Goal: Book appointment/travel/reservation

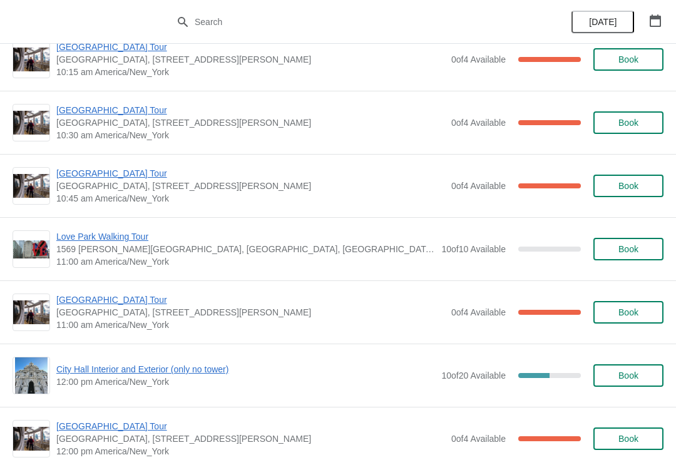
scroll to position [281, 0]
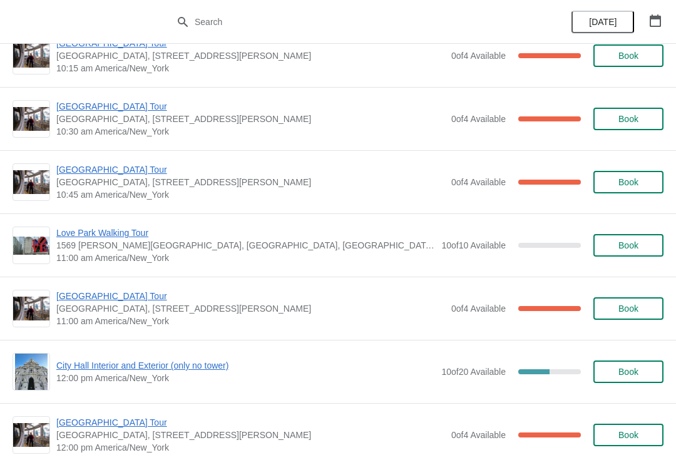
click at [72, 111] on span "[GEOGRAPHIC_DATA] Tour" at bounding box center [250, 106] width 389 height 13
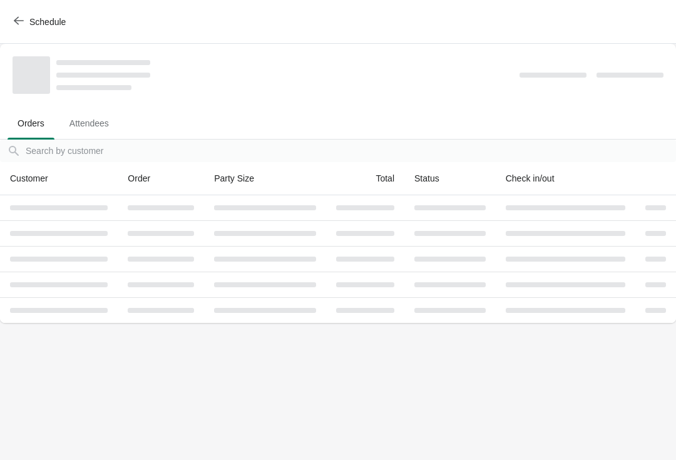
scroll to position [0, 0]
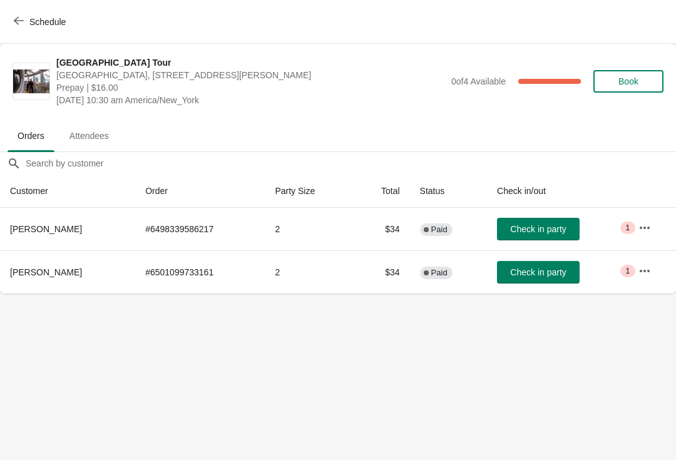
click at [19, 24] on icon "button" at bounding box center [19, 21] width 10 height 10
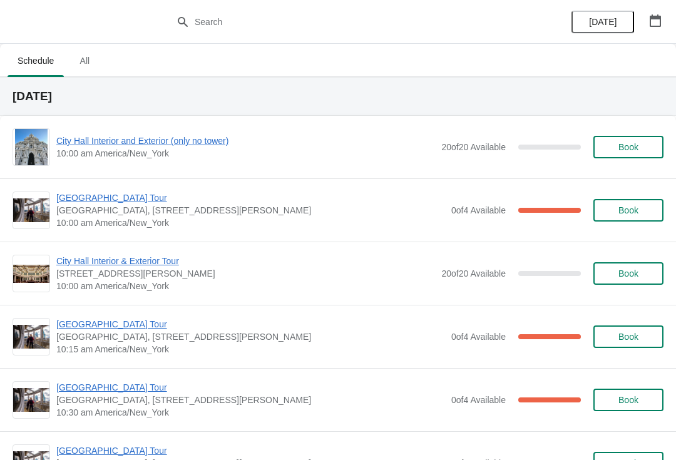
click at [69, 325] on span "[GEOGRAPHIC_DATA] Tour" at bounding box center [250, 324] width 389 height 13
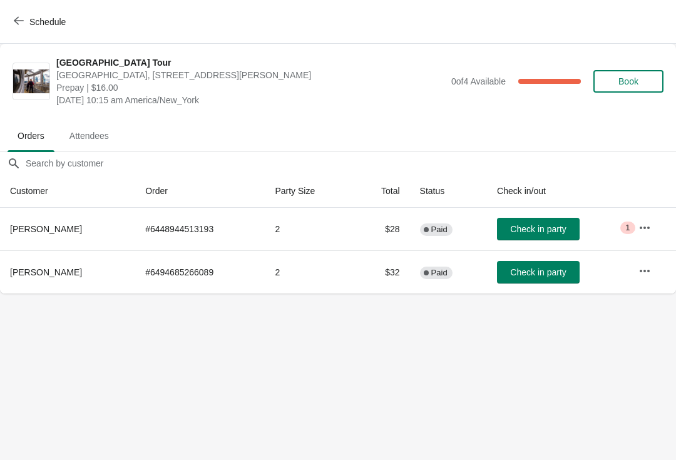
click at [18, 27] on span "button" at bounding box center [19, 22] width 10 height 12
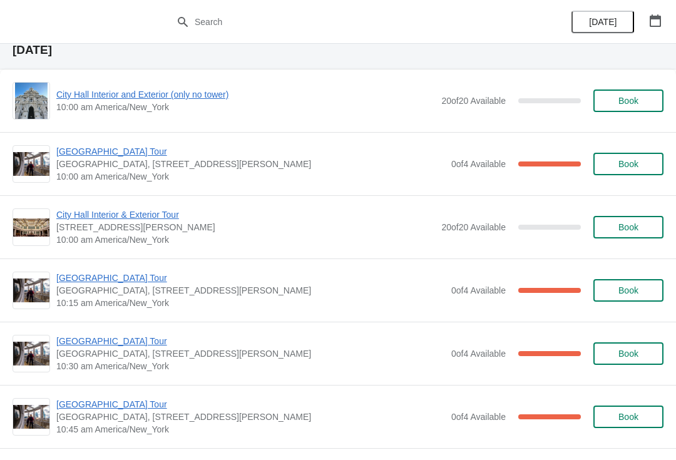
scroll to position [66, 0]
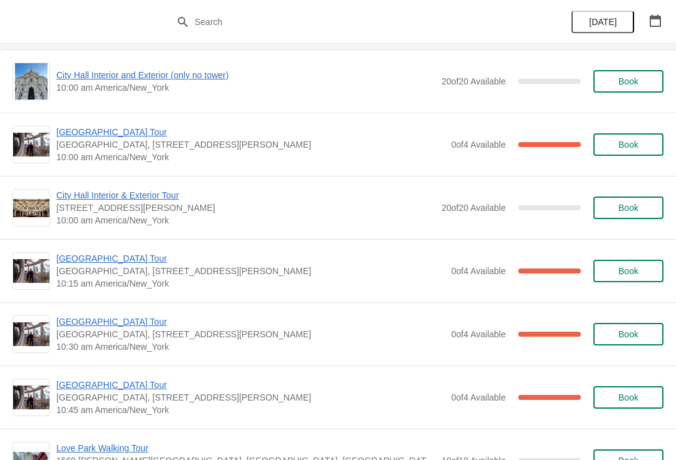
click at [67, 387] on span "[GEOGRAPHIC_DATA] Tour" at bounding box center [250, 385] width 389 height 13
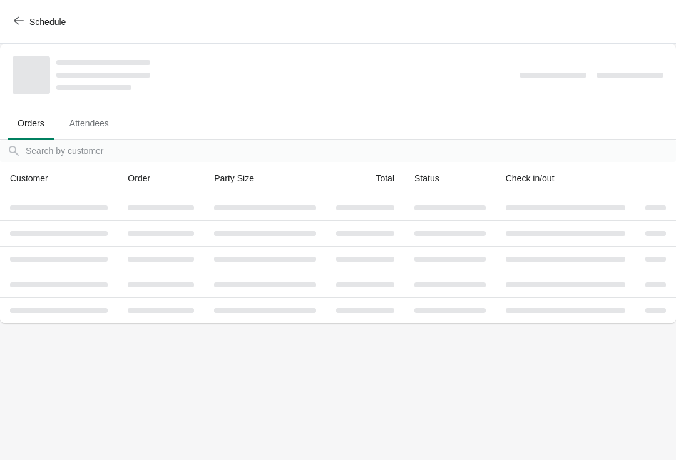
scroll to position [0, 0]
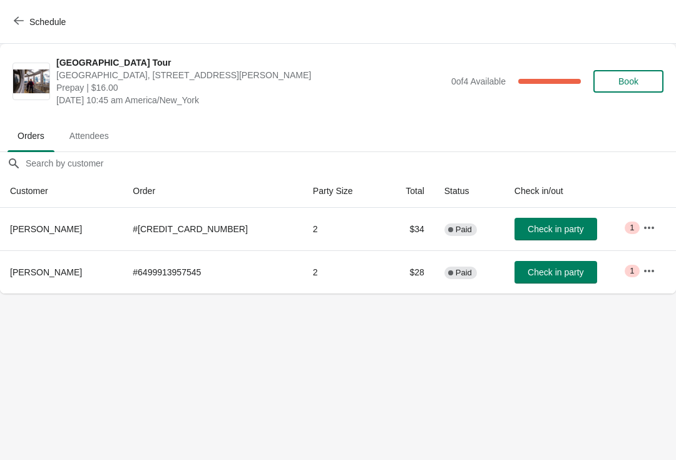
click at [21, 28] on button "Schedule" at bounding box center [40, 22] width 69 height 23
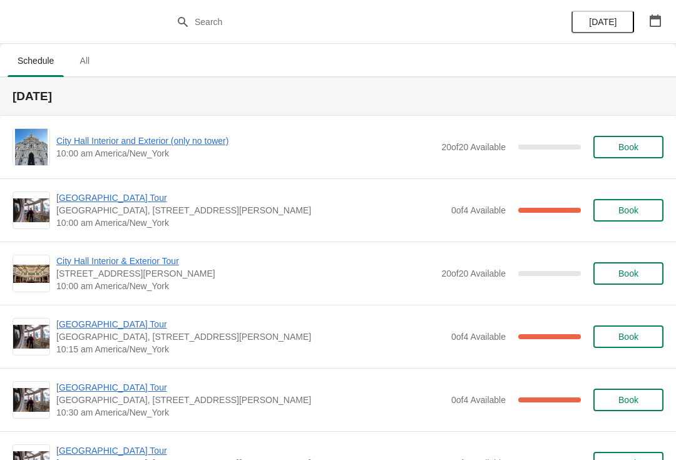
scroll to position [19, 0]
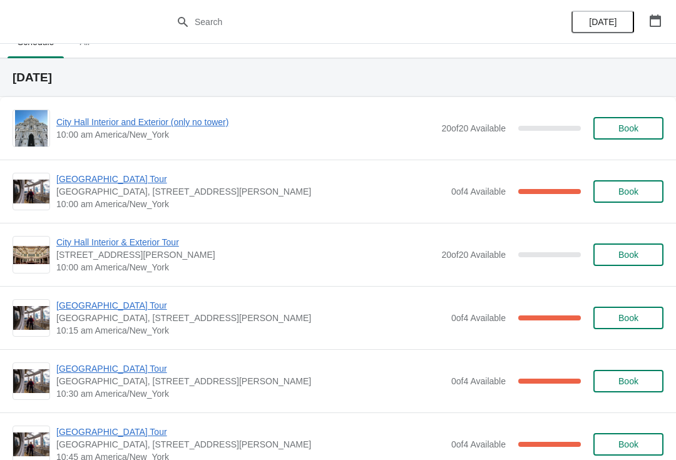
click at [67, 367] on span "[GEOGRAPHIC_DATA] Tour" at bounding box center [250, 368] width 389 height 13
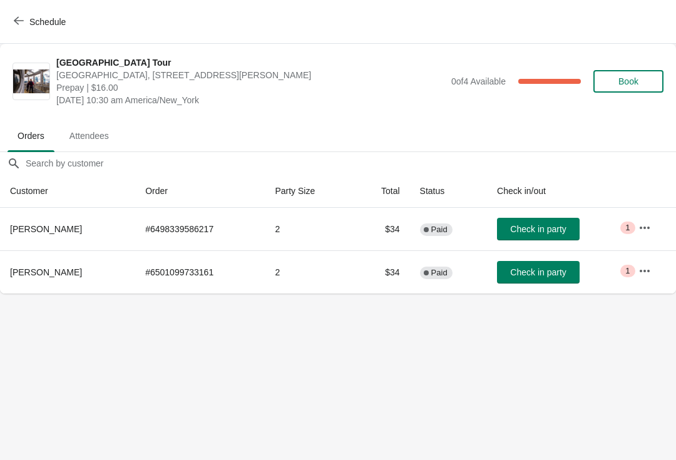
click at [27, 41] on div "Schedule" at bounding box center [338, 22] width 676 height 44
click at [24, 23] on span "Schedule" at bounding box center [40, 22] width 49 height 12
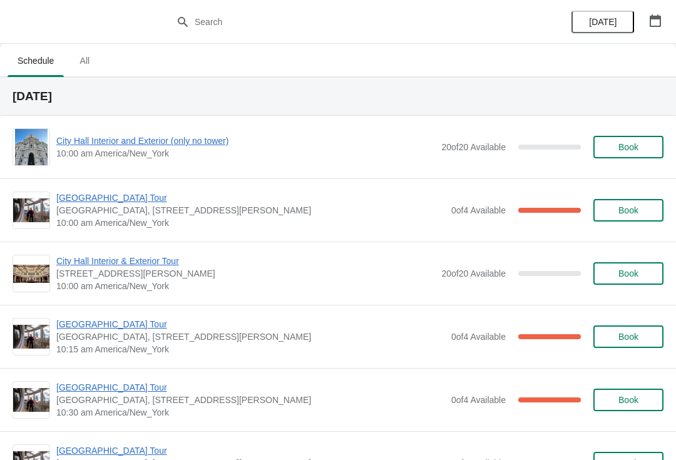
click at [70, 323] on span "[GEOGRAPHIC_DATA] Tour" at bounding box center [250, 324] width 389 height 13
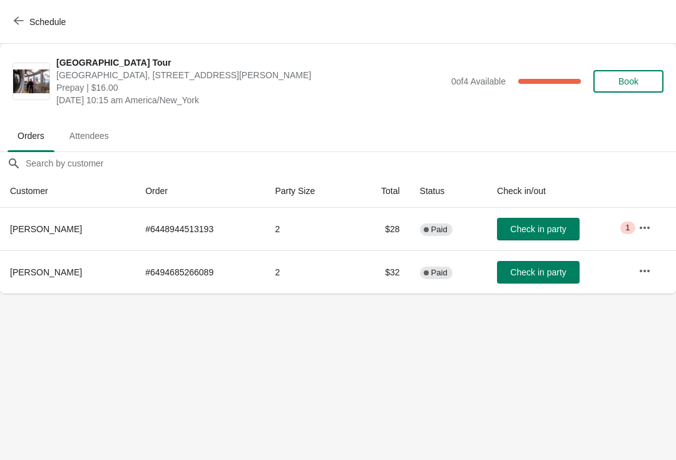
click at [19, 24] on icon "button" at bounding box center [19, 21] width 10 height 10
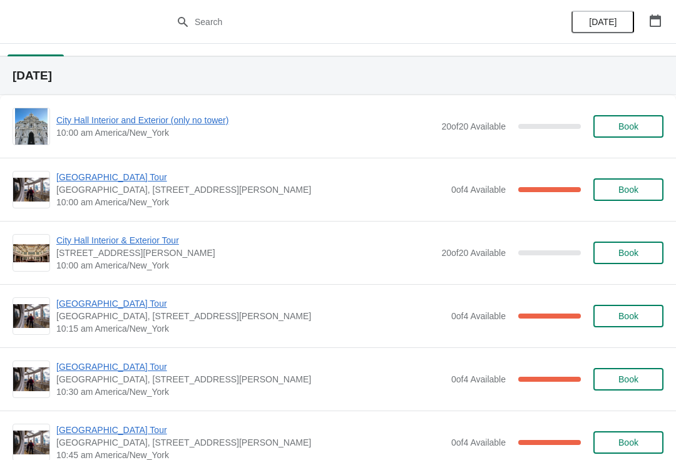
scroll to position [67, 0]
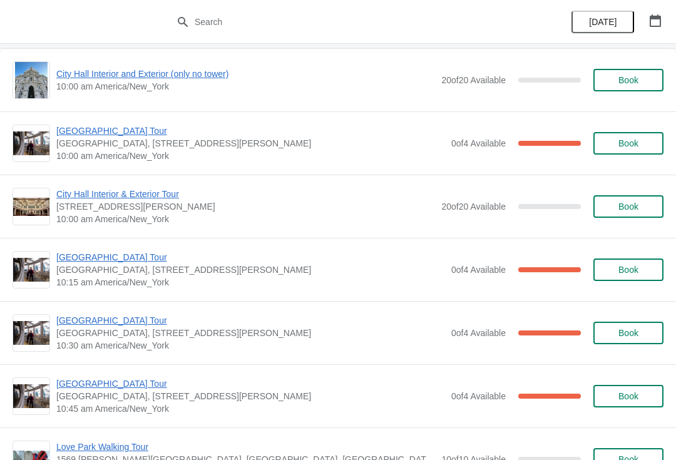
click at [70, 386] on span "[GEOGRAPHIC_DATA] Tour" at bounding box center [250, 383] width 389 height 13
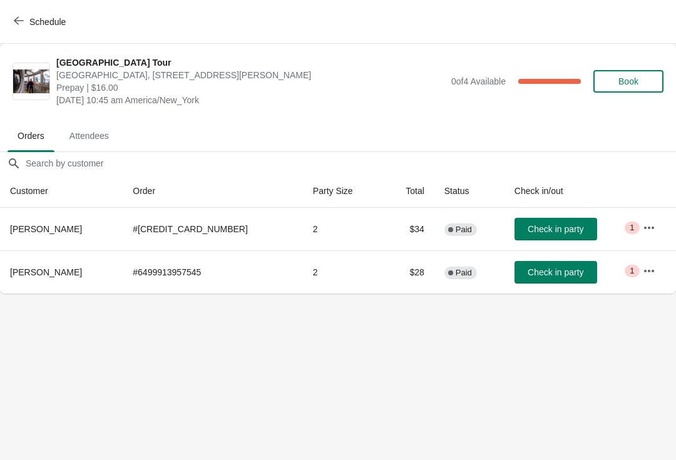
scroll to position [0, 0]
click at [17, 24] on icon "button" at bounding box center [19, 21] width 10 height 10
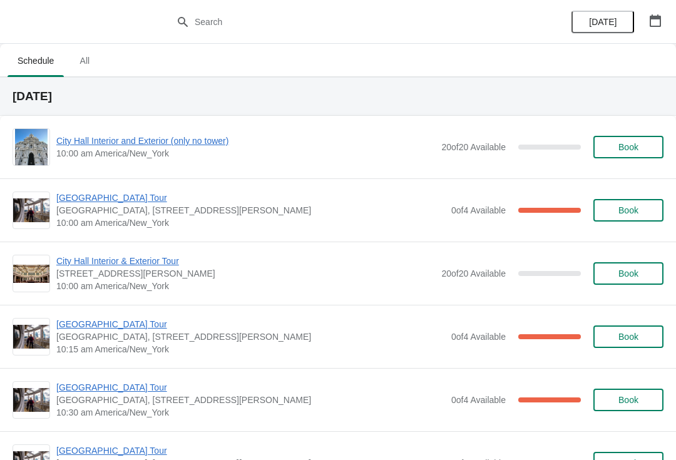
scroll to position [37, 0]
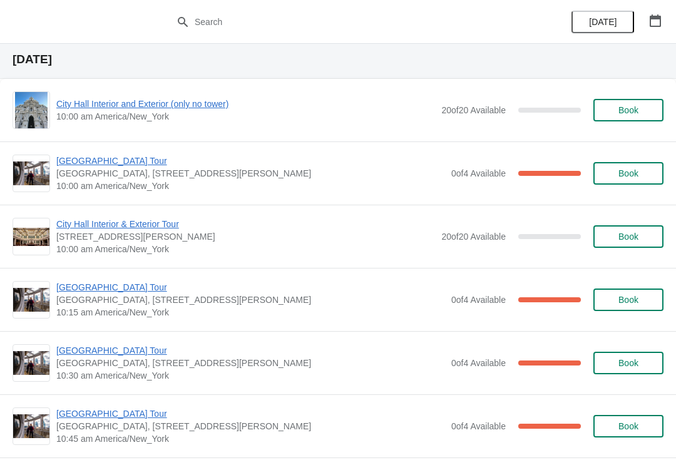
click at [64, 290] on span "[GEOGRAPHIC_DATA] Tour" at bounding box center [250, 287] width 389 height 13
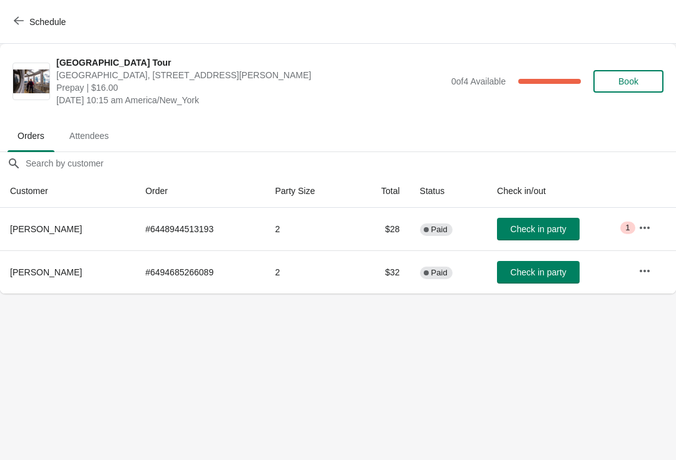
click at [23, 26] on span "button" at bounding box center [19, 22] width 10 height 12
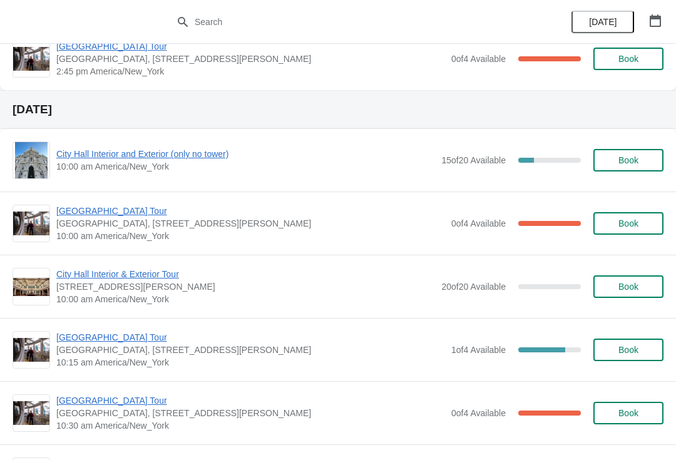
scroll to position [1324, 0]
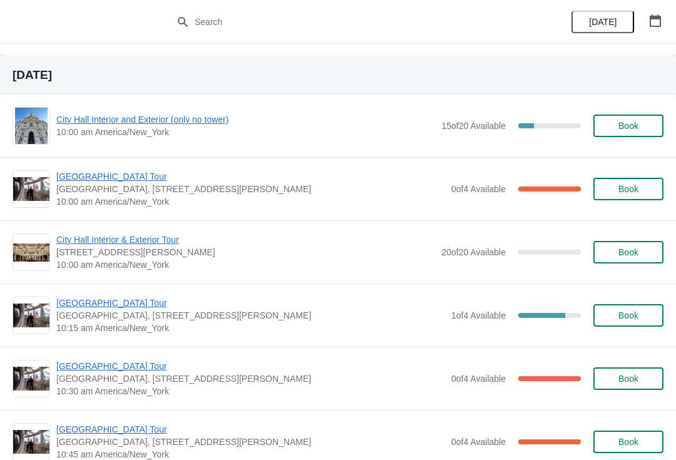
click at [68, 360] on span "[GEOGRAPHIC_DATA] Tour" at bounding box center [250, 366] width 389 height 13
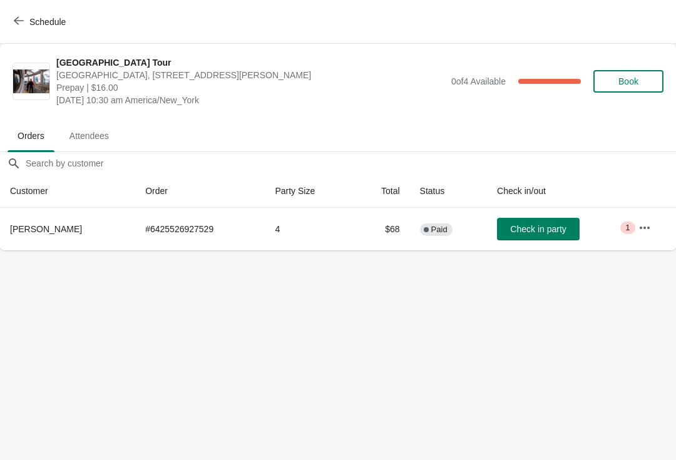
click at [21, 23] on icon "button" at bounding box center [19, 21] width 10 height 10
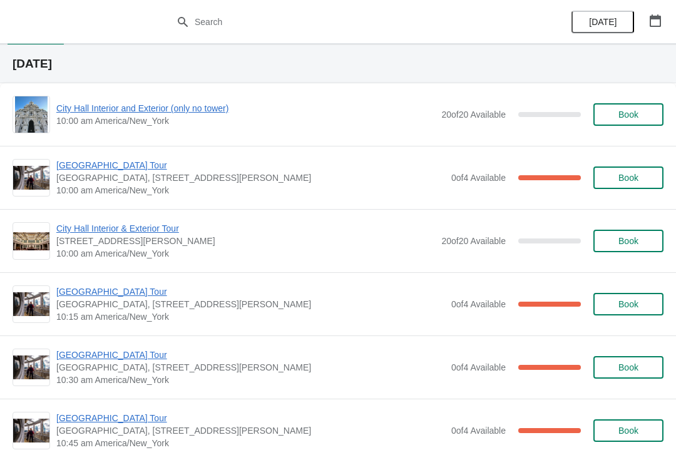
scroll to position [33, 0]
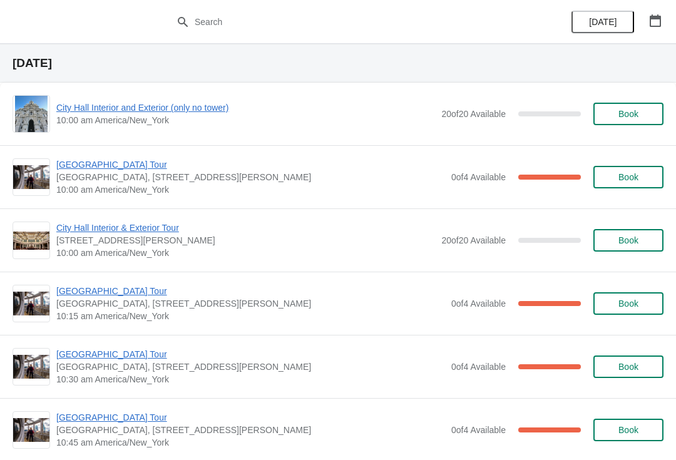
click at [73, 164] on span "[GEOGRAPHIC_DATA] Tour" at bounding box center [250, 164] width 389 height 13
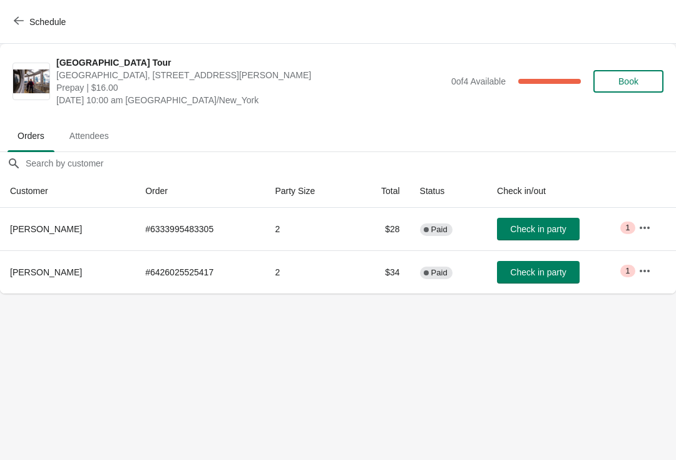
click at [27, 32] on button "Schedule" at bounding box center [40, 22] width 69 height 23
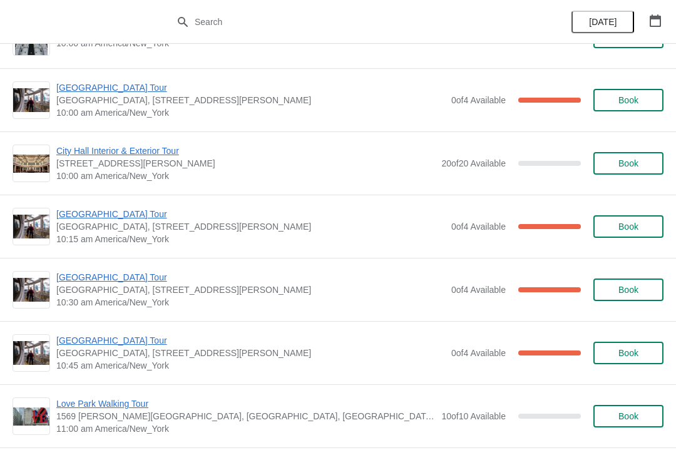
scroll to position [191, 0]
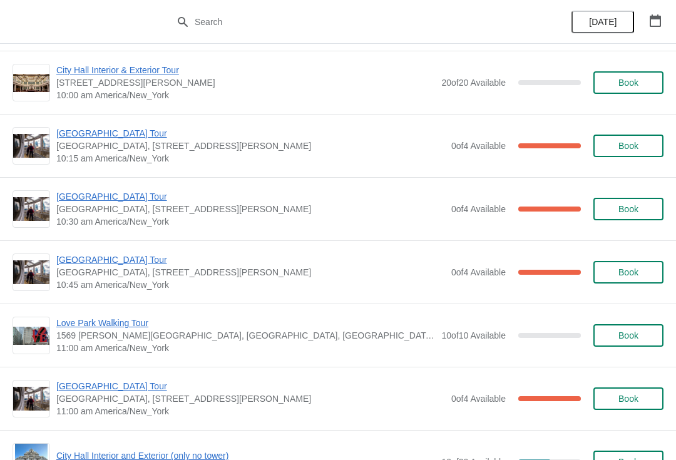
click at [71, 381] on span "[GEOGRAPHIC_DATA] Tour" at bounding box center [250, 386] width 389 height 13
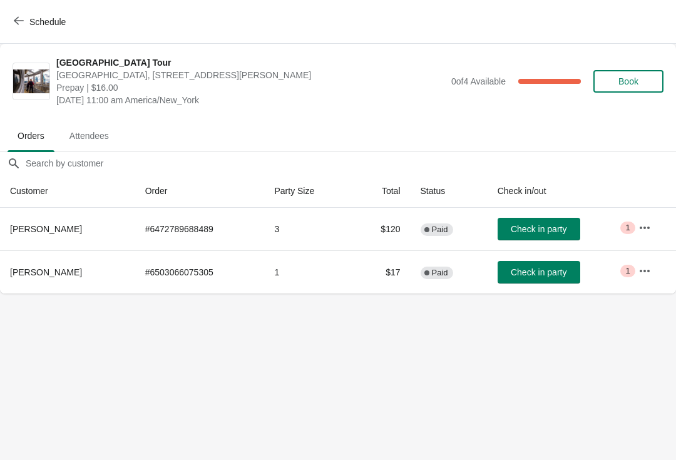
click at [14, 27] on span "button" at bounding box center [19, 22] width 10 height 12
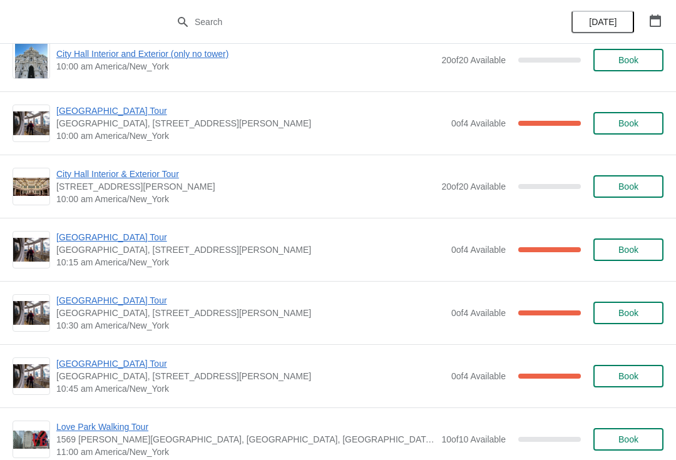
scroll to position [112, 0]
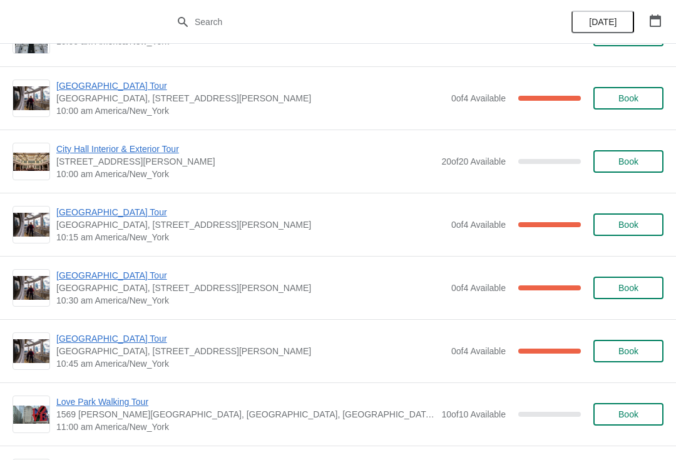
click at [70, 276] on span "[GEOGRAPHIC_DATA] Tour" at bounding box center [250, 275] width 389 height 13
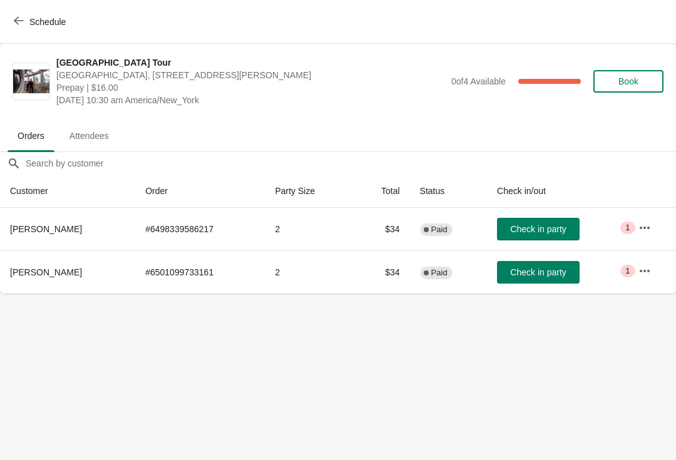
scroll to position [0, 0]
